Goal: Task Accomplishment & Management: Use online tool/utility

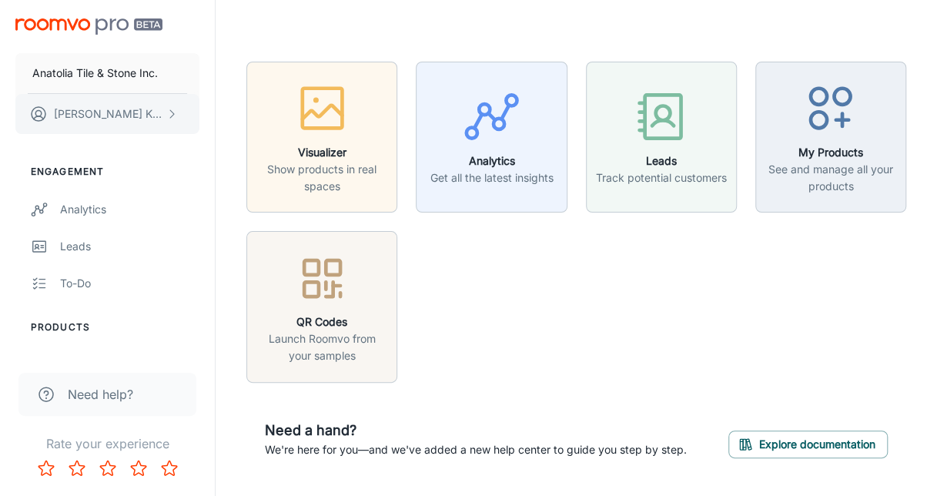
click at [111, 116] on p "[PERSON_NAME]" at bounding box center [108, 113] width 109 height 17
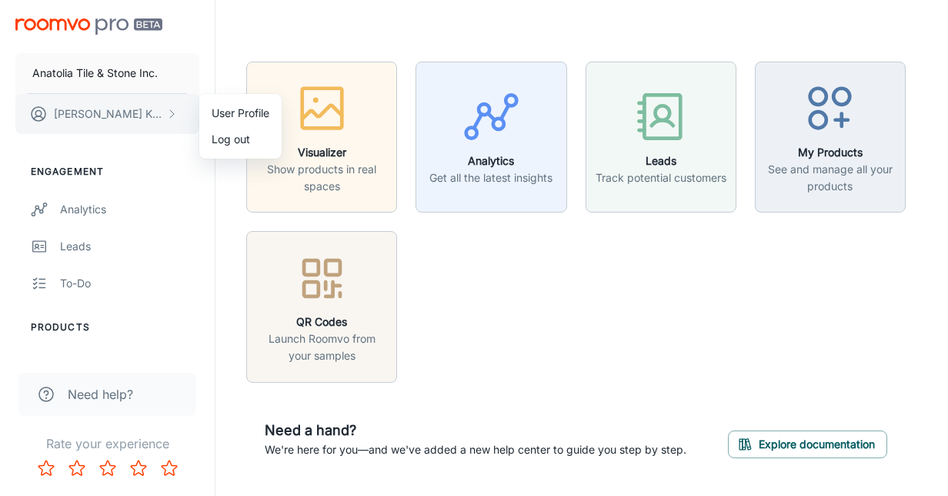
click at [111, 116] on div at bounding box center [474, 248] width 948 height 496
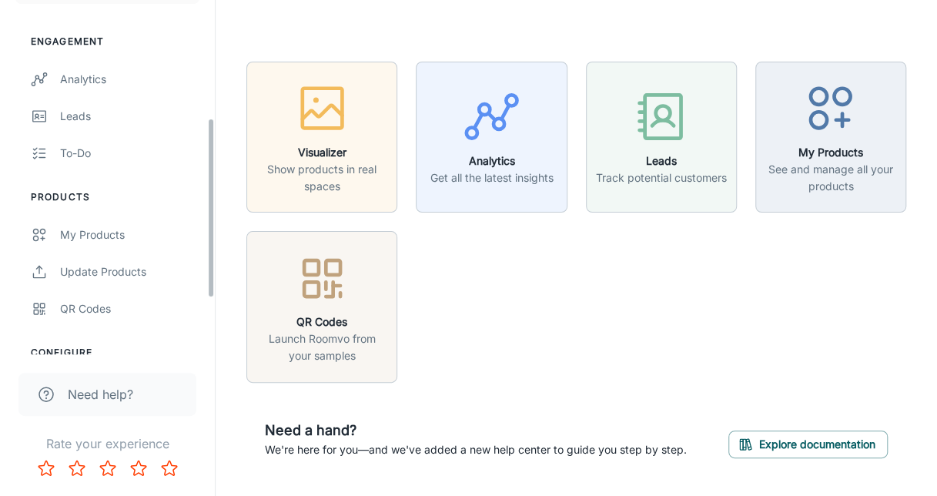
scroll to position [231, 0]
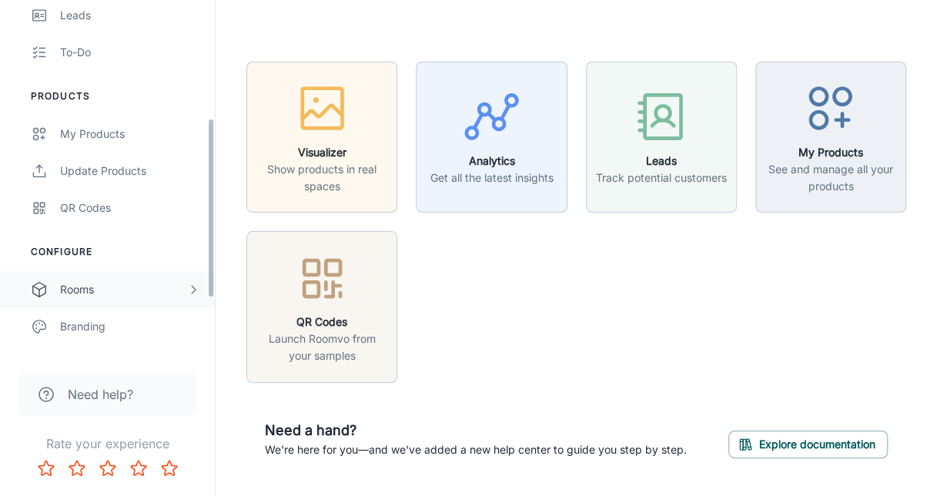
click at [86, 289] on div "Rooms" at bounding box center [123, 289] width 127 height 17
click at [92, 318] on div "My Rooms" at bounding box center [129, 326] width 139 height 17
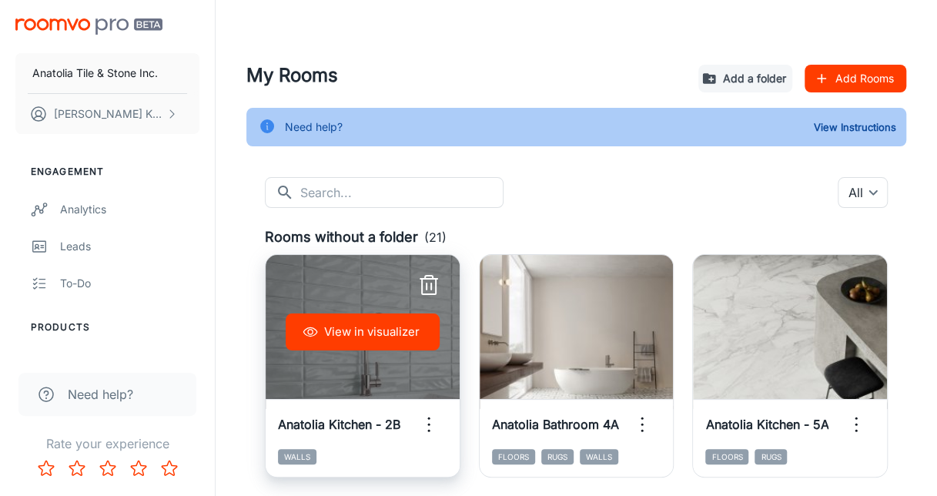
click at [379, 294] on div "View in visualizer" at bounding box center [363, 332] width 194 height 154
click at [363, 351] on div "View in visualizer" at bounding box center [363, 332] width 194 height 154
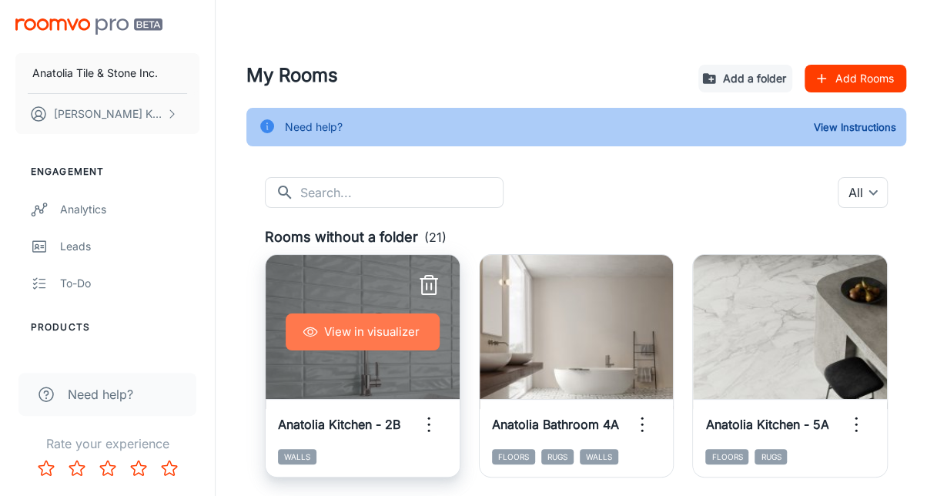
click at [369, 320] on button "View in visualizer" at bounding box center [363, 331] width 154 height 37
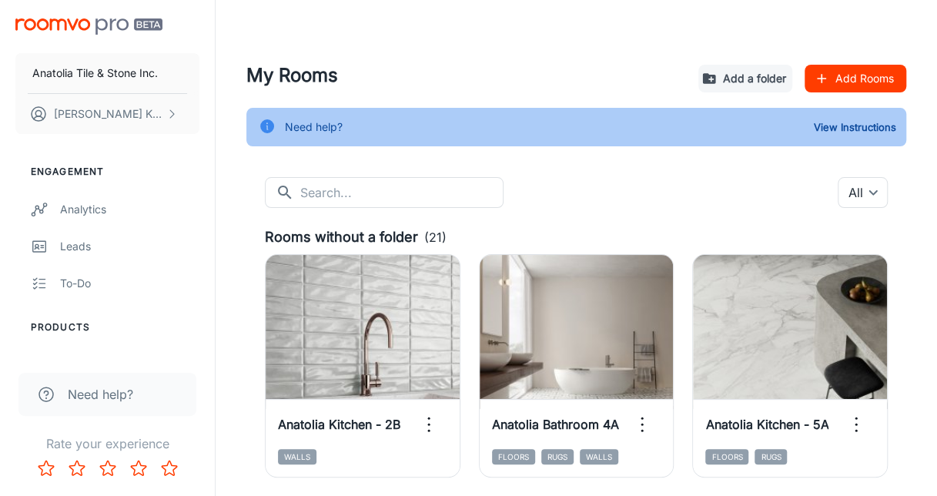
click at [507, 68] on h4 "My Rooms" at bounding box center [465, 76] width 439 height 28
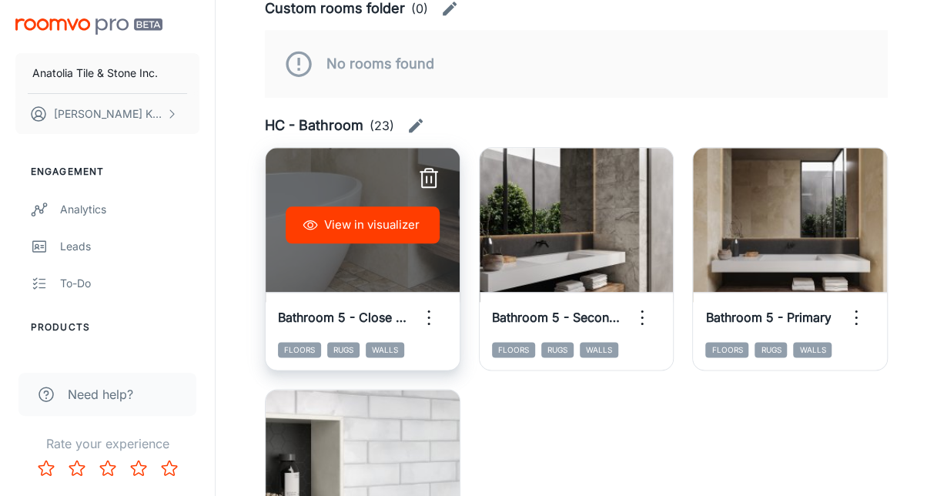
scroll to position [924, 0]
